Goal: Task Accomplishment & Management: Manage account settings

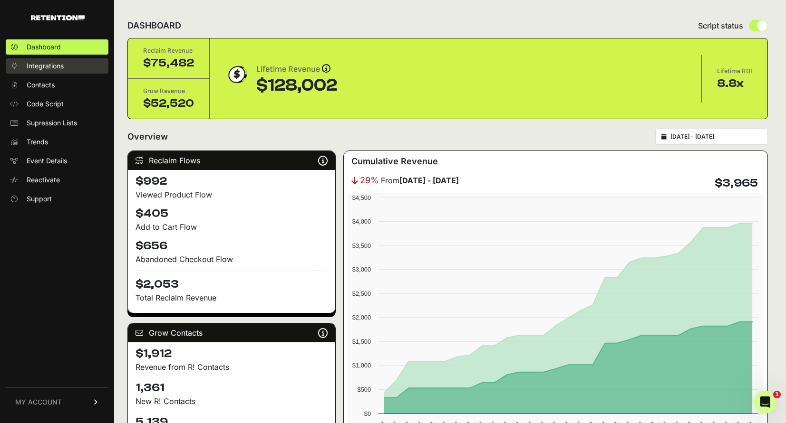
click at [52, 69] on span "Integrations" at bounding box center [45, 66] width 37 height 10
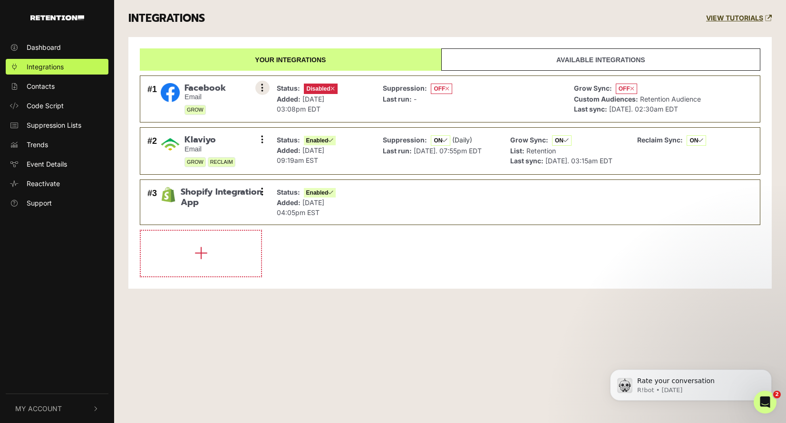
click at [259, 91] on button at bounding box center [262, 88] width 14 height 14
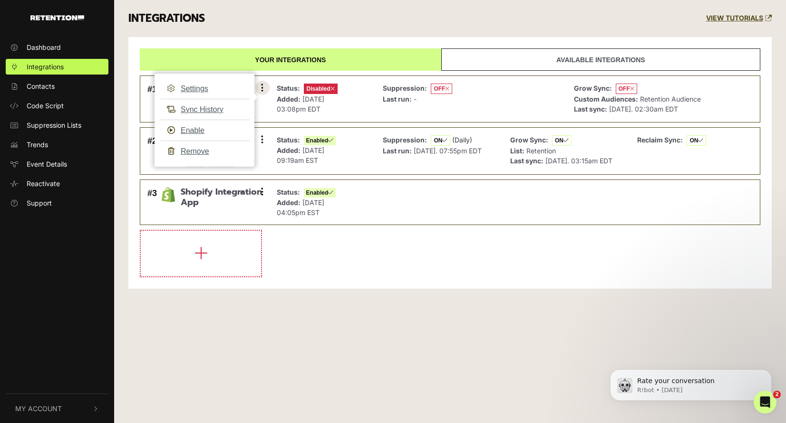
click at [255, 81] on button at bounding box center [262, 88] width 14 height 14
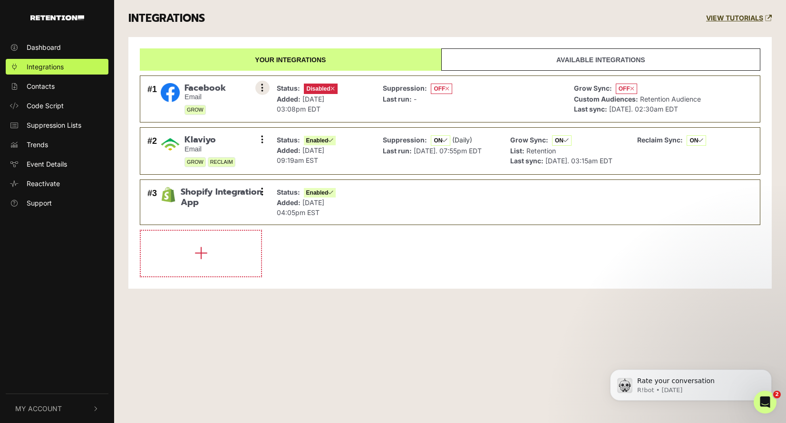
click at [257, 90] on button at bounding box center [262, 88] width 14 height 14
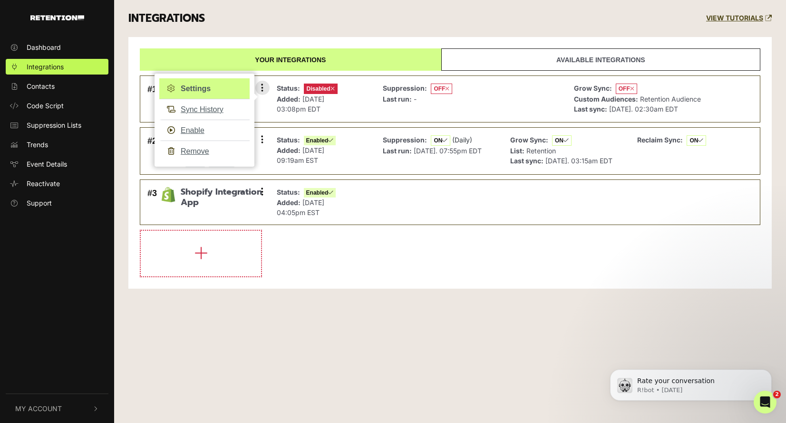
click at [255, 81] on button at bounding box center [262, 88] width 14 height 14
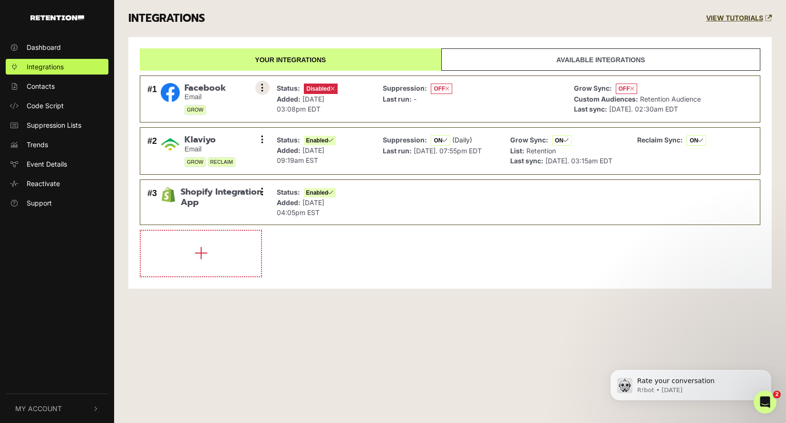
click at [264, 86] on button at bounding box center [262, 88] width 14 height 14
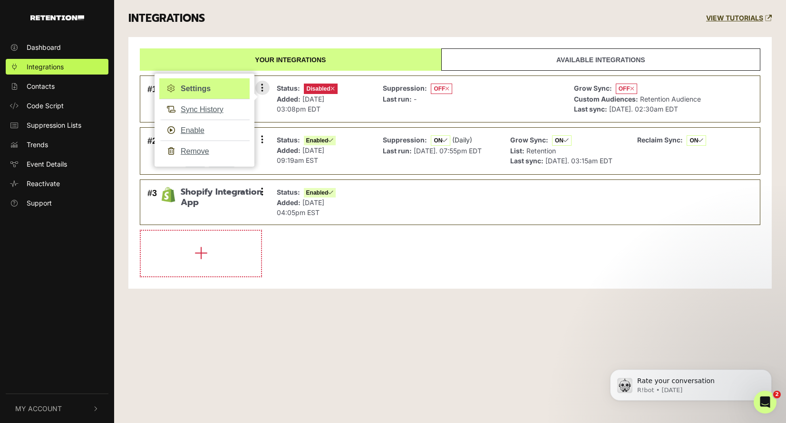
click at [235, 95] on link "Settings" at bounding box center [204, 88] width 90 height 21
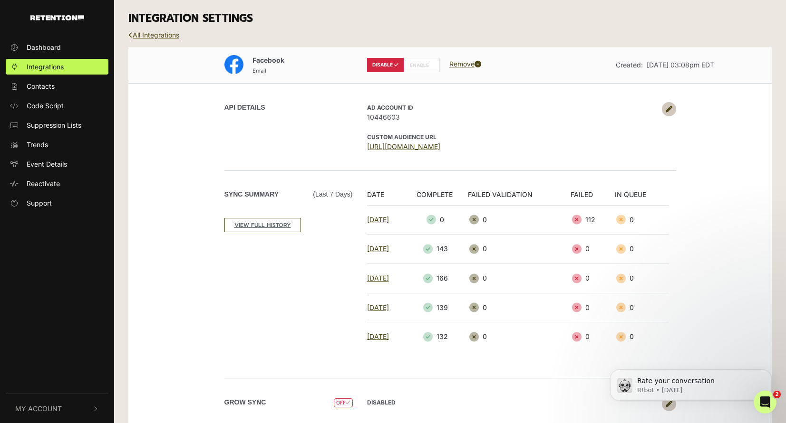
click at [665, 105] on link at bounding box center [669, 109] width 14 height 14
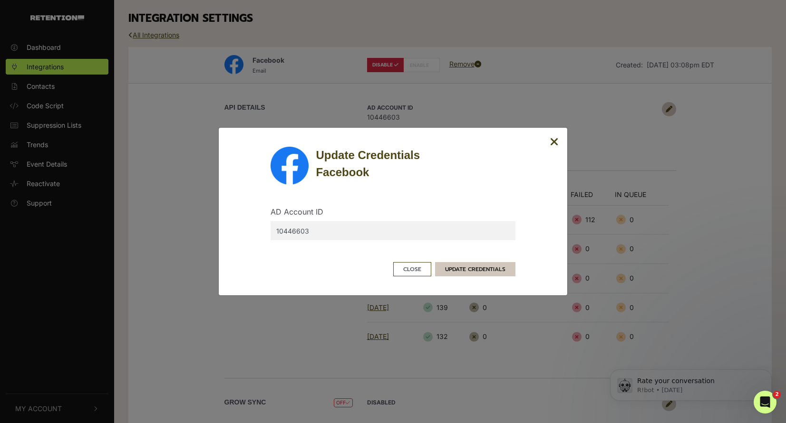
click at [495, 269] on button "UPDATE CREDENTIALS" at bounding box center [475, 269] width 80 height 14
click at [468, 273] on button "UPDATE CREDENTIALS" at bounding box center [475, 269] width 80 height 14
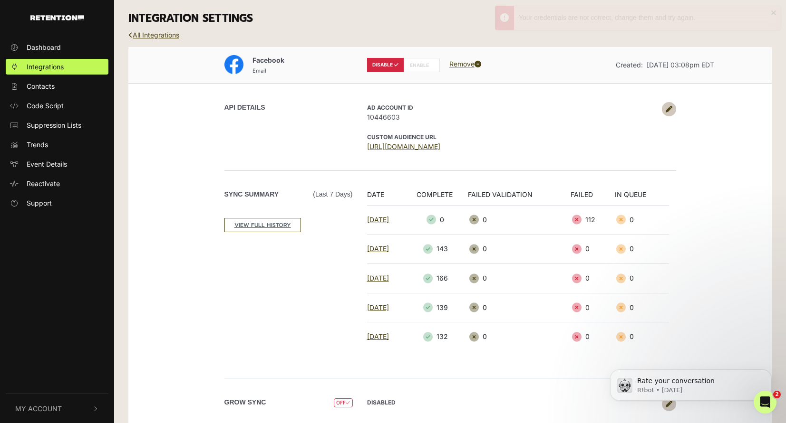
click at [671, 110] on icon at bounding box center [668, 109] width 7 height 7
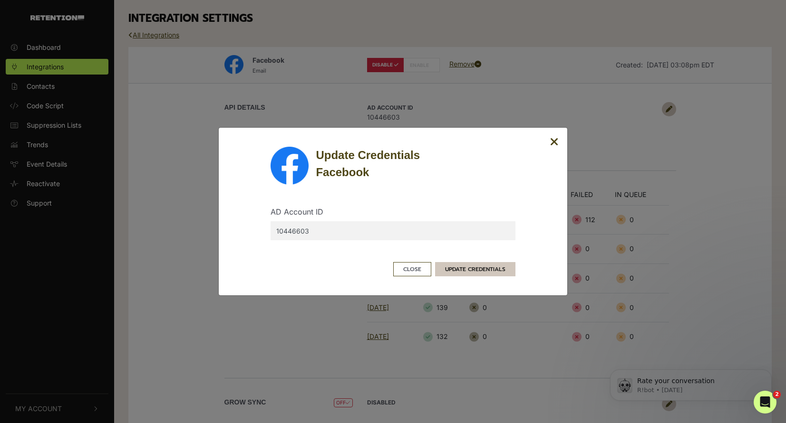
click at [492, 269] on button "UPDATE CREDENTIALS" at bounding box center [475, 269] width 80 height 14
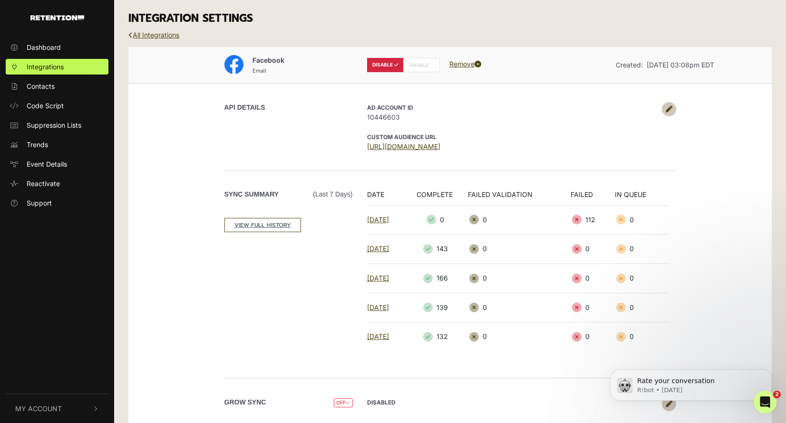
click at [420, 65] on label "ENABLE" at bounding box center [421, 65] width 37 height 14
radio input "false"
radio input "true"
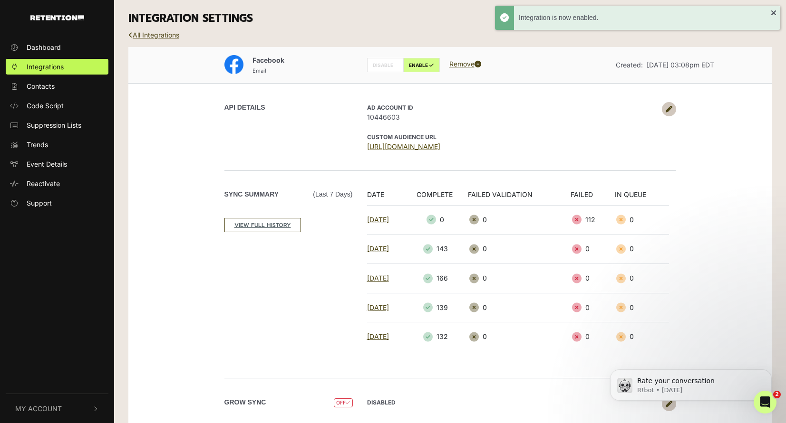
scroll to position [26, 0]
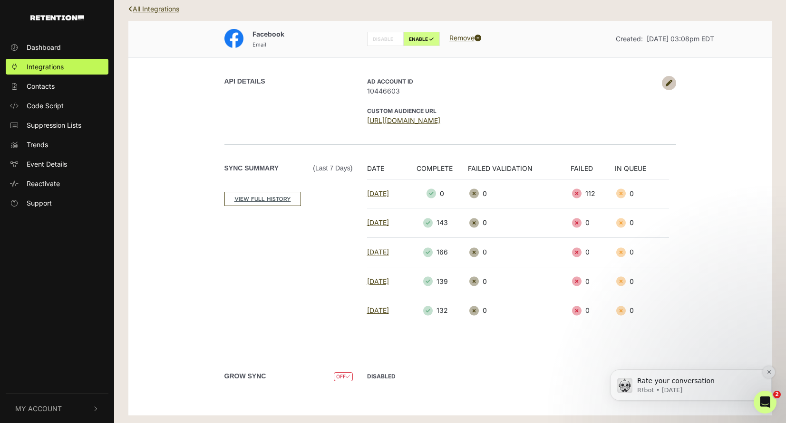
click at [768, 373] on icon "Dismiss notification" at bounding box center [768, 372] width 3 height 3
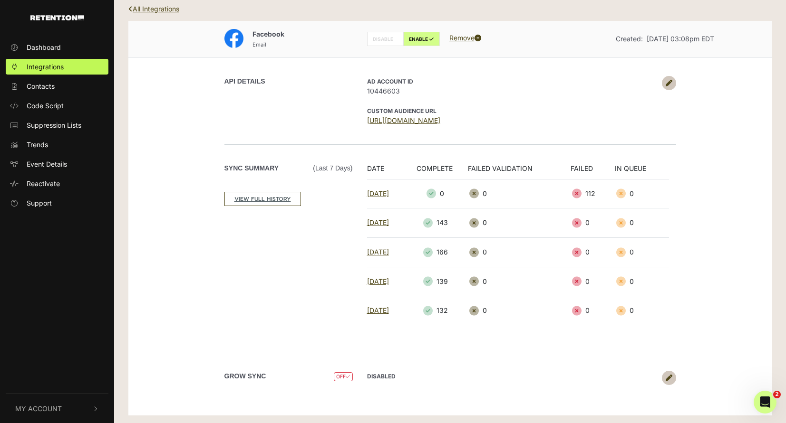
click at [673, 375] on link at bounding box center [669, 378] width 14 height 14
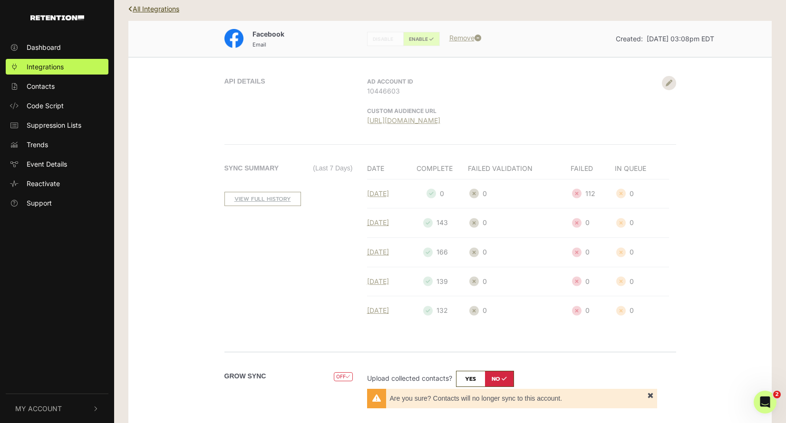
click at [467, 377] on input "checkbox" at bounding box center [485, 379] width 58 height 16
checkbox input "true"
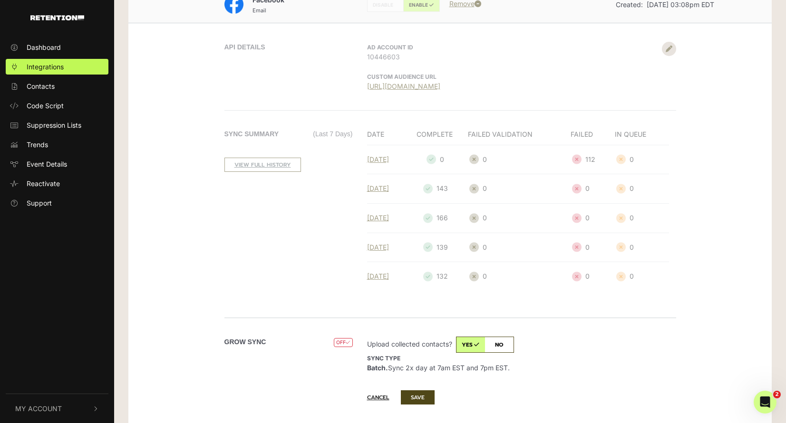
scroll to position [85, 0]
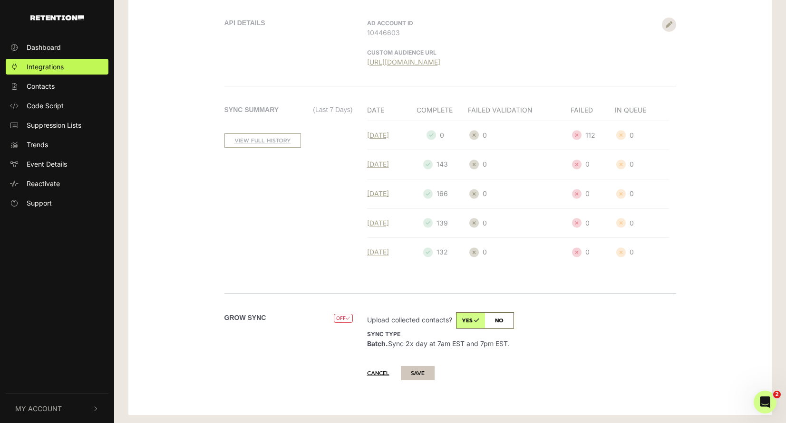
click at [421, 375] on button "SAVE" at bounding box center [418, 373] width 34 height 14
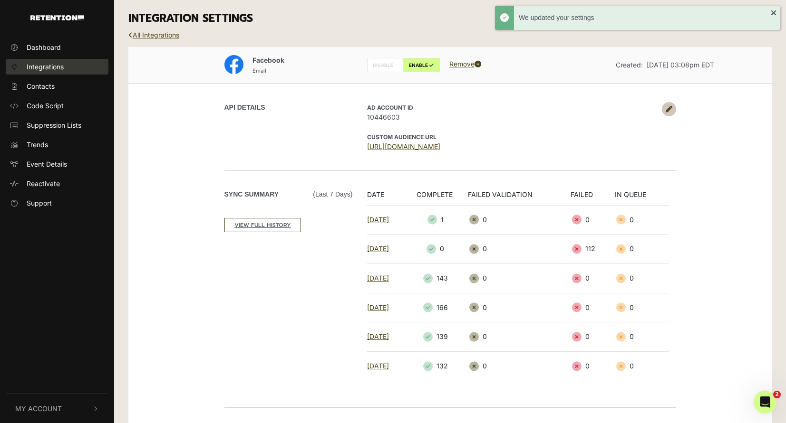
click at [68, 68] on link "Integrations" at bounding box center [57, 67] width 103 height 16
